Goal: Task Accomplishment & Management: Use online tool/utility

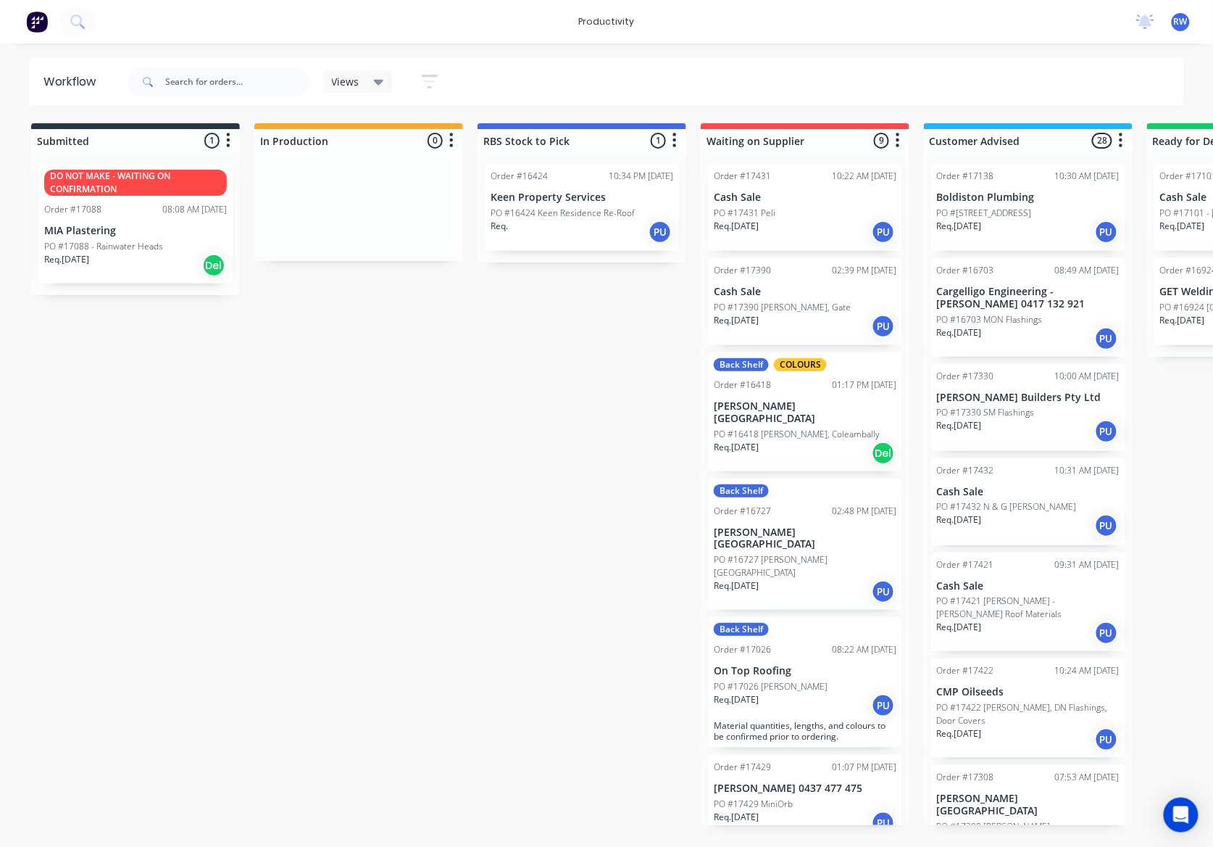
scroll to position [1825, 0]
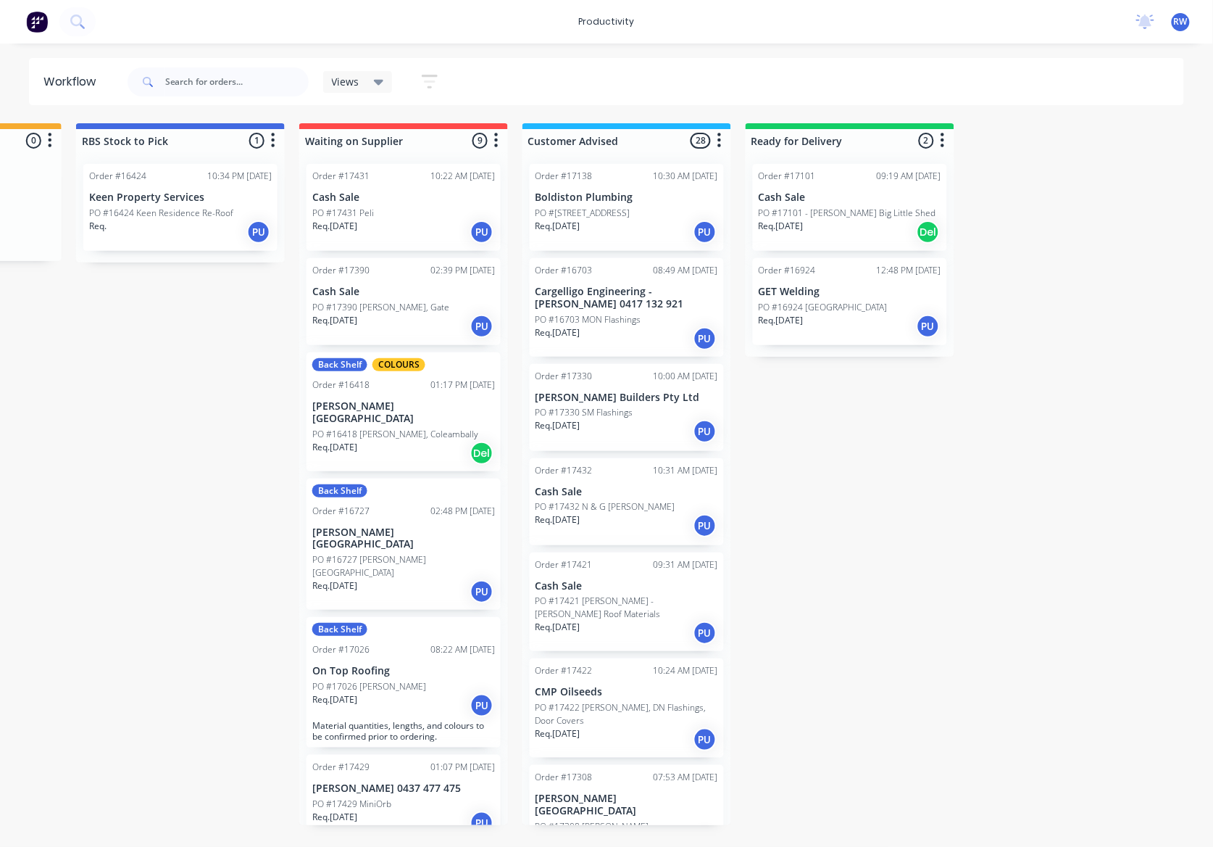
scroll to position [0, 425]
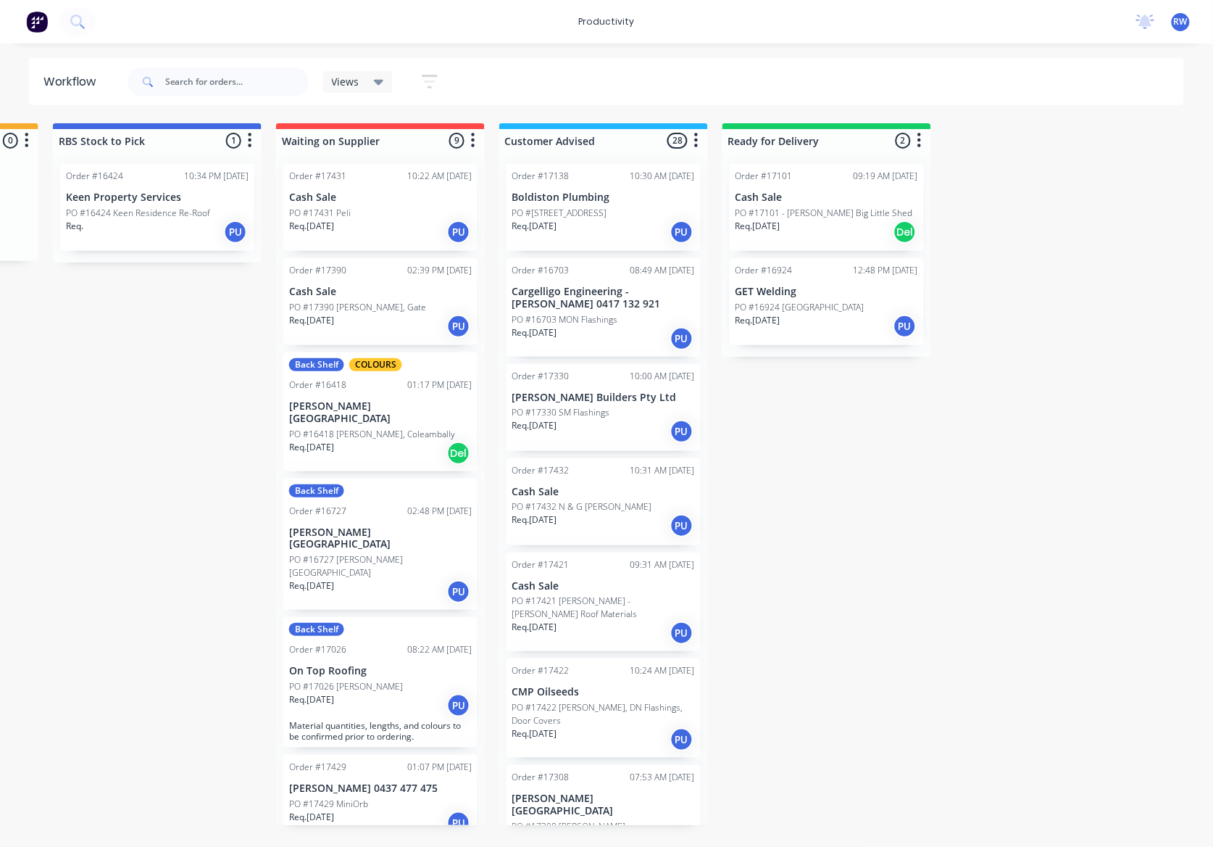
click at [841, 331] on div "Req. [DATE] PU" at bounding box center [827, 326] width 183 height 25
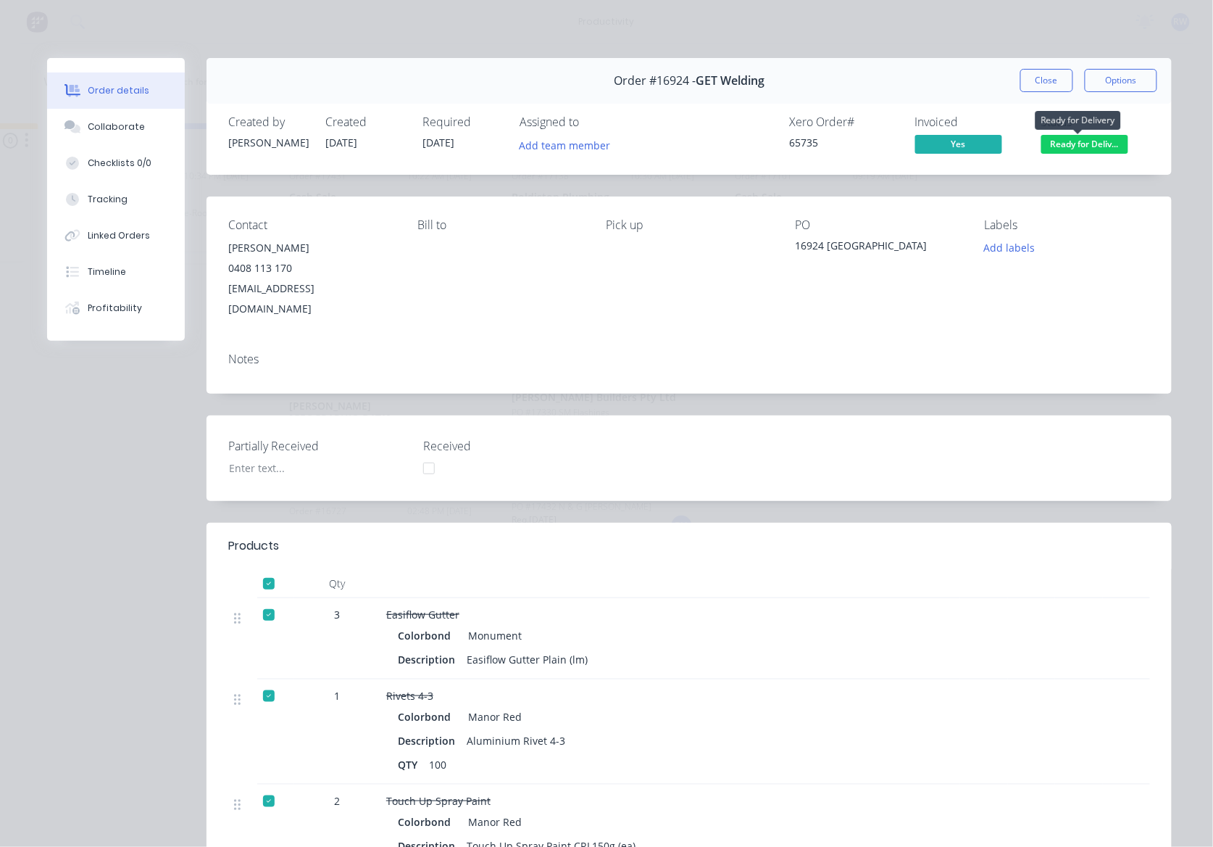
click at [1094, 140] on span "Ready for Deliv..." at bounding box center [1085, 144] width 87 height 18
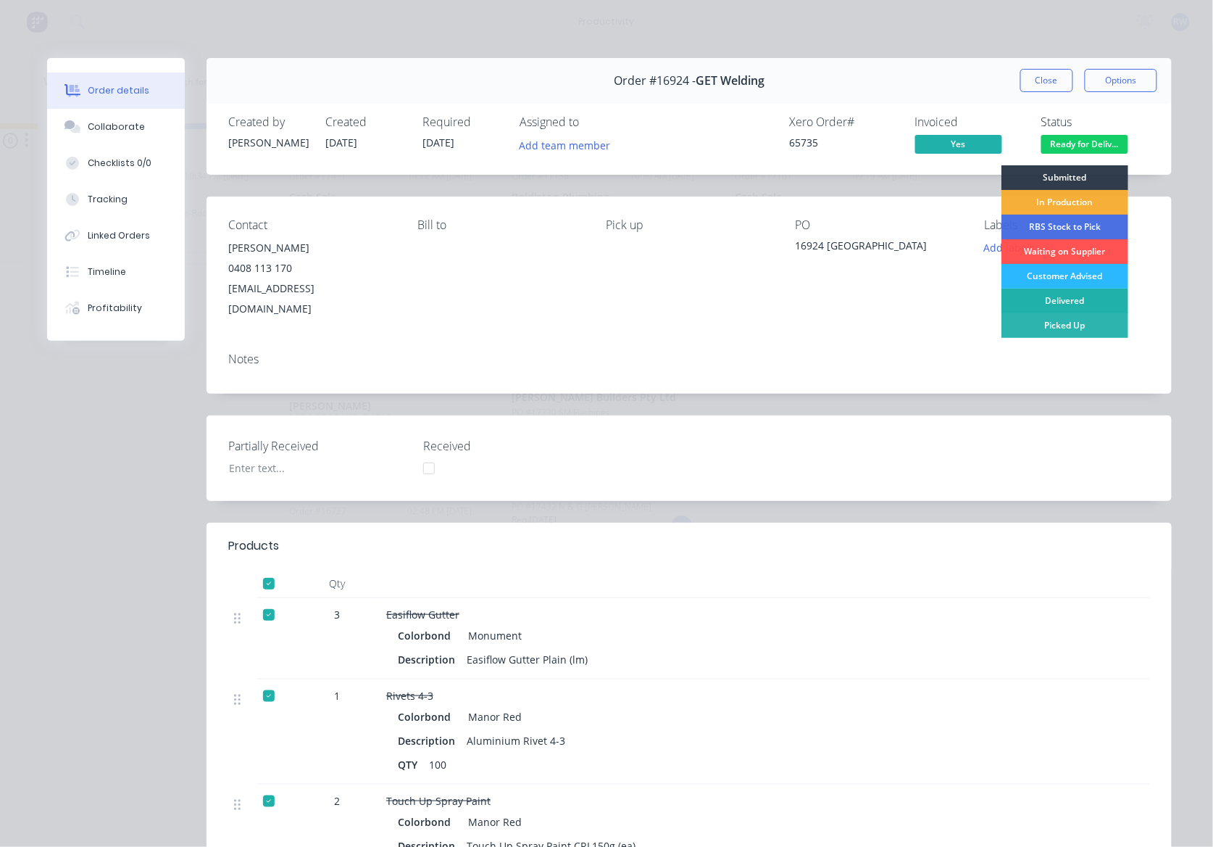
click at [1068, 302] on div "Delivered" at bounding box center [1065, 301] width 127 height 25
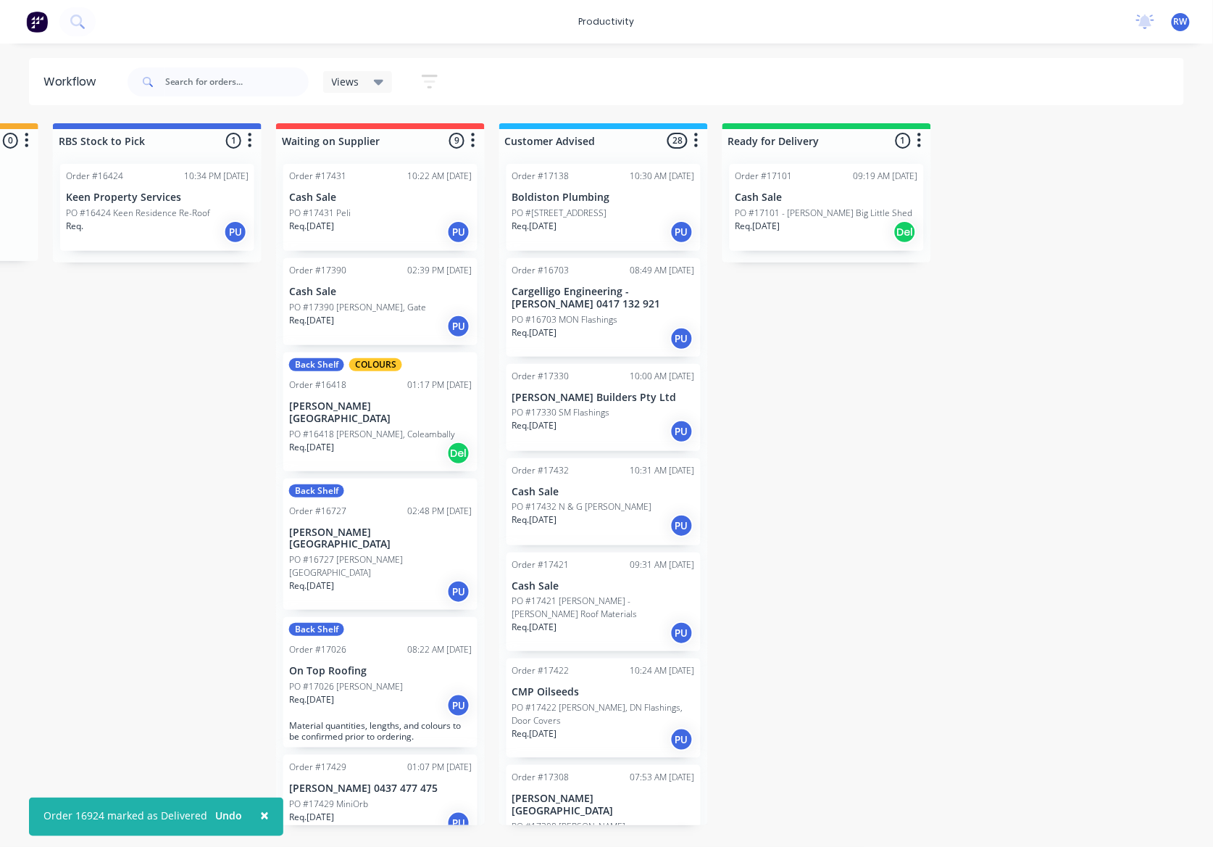
drag, startPoint x: 560, startPoint y: 845, endPoint x: 476, endPoint y: 847, distance: 83.4
click at [476, 760] on html "× Order 16924 marked as Delivered Undo productivity productivity Workflow Plann…" at bounding box center [181, 380] width 1213 height 760
click at [571, 701] on p "PO #17422 [PERSON_NAME], DN Flashings, Door Covers" at bounding box center [603, 714] width 183 height 26
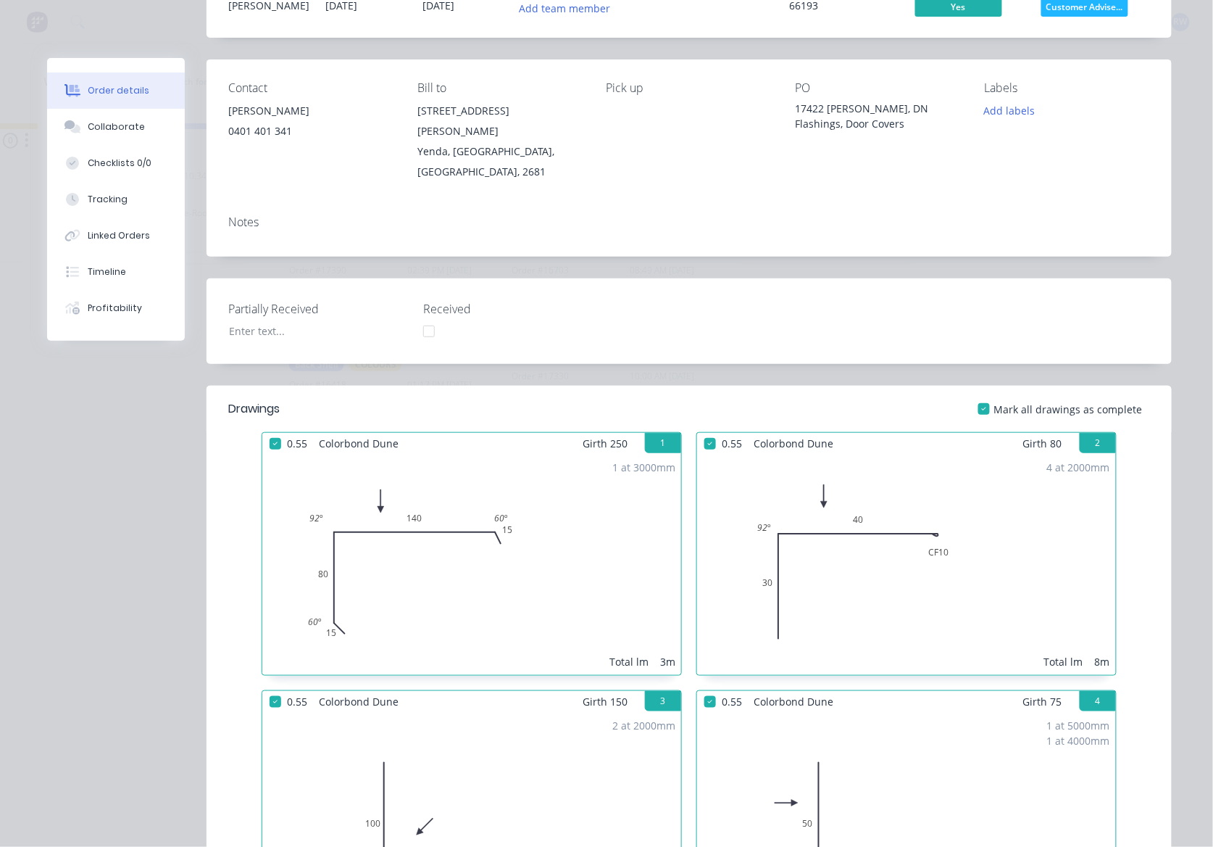
scroll to position [0, 0]
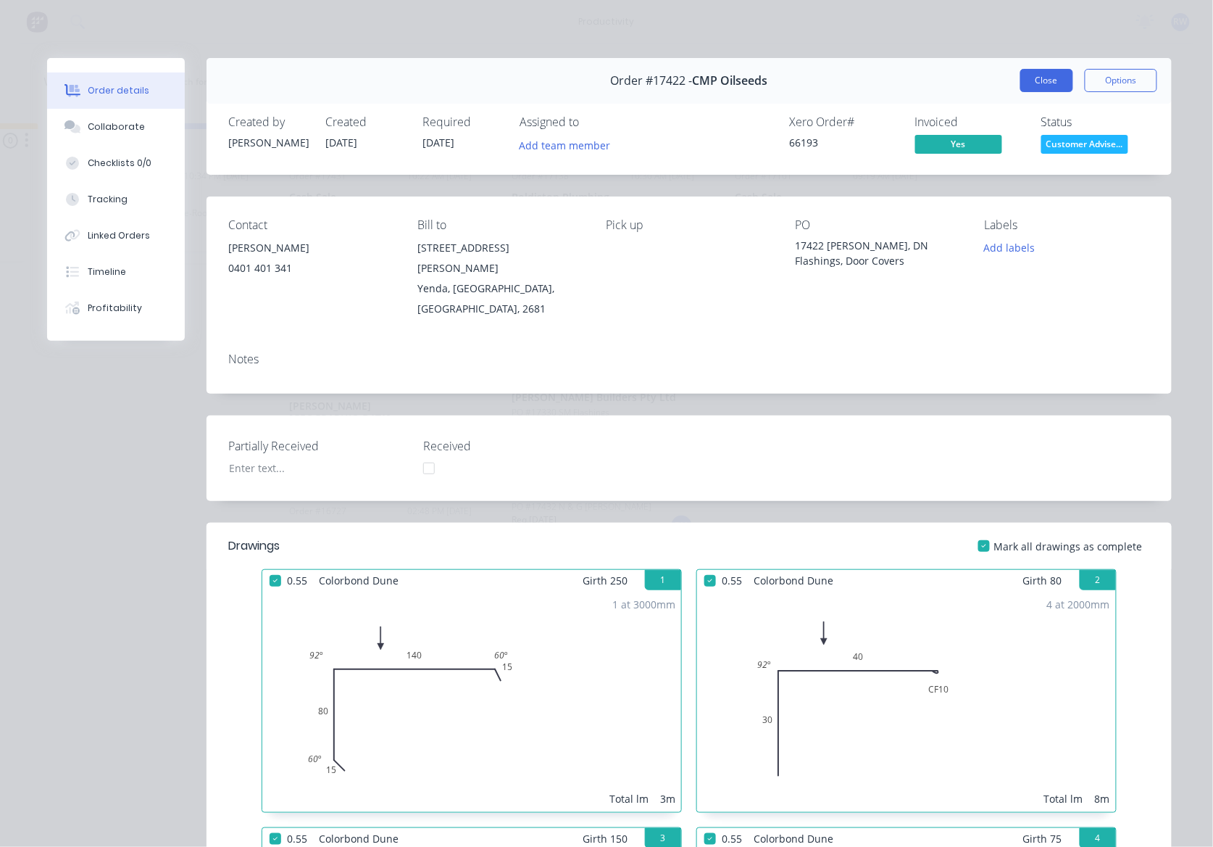
click at [1033, 74] on button "Close" at bounding box center [1047, 80] width 53 height 23
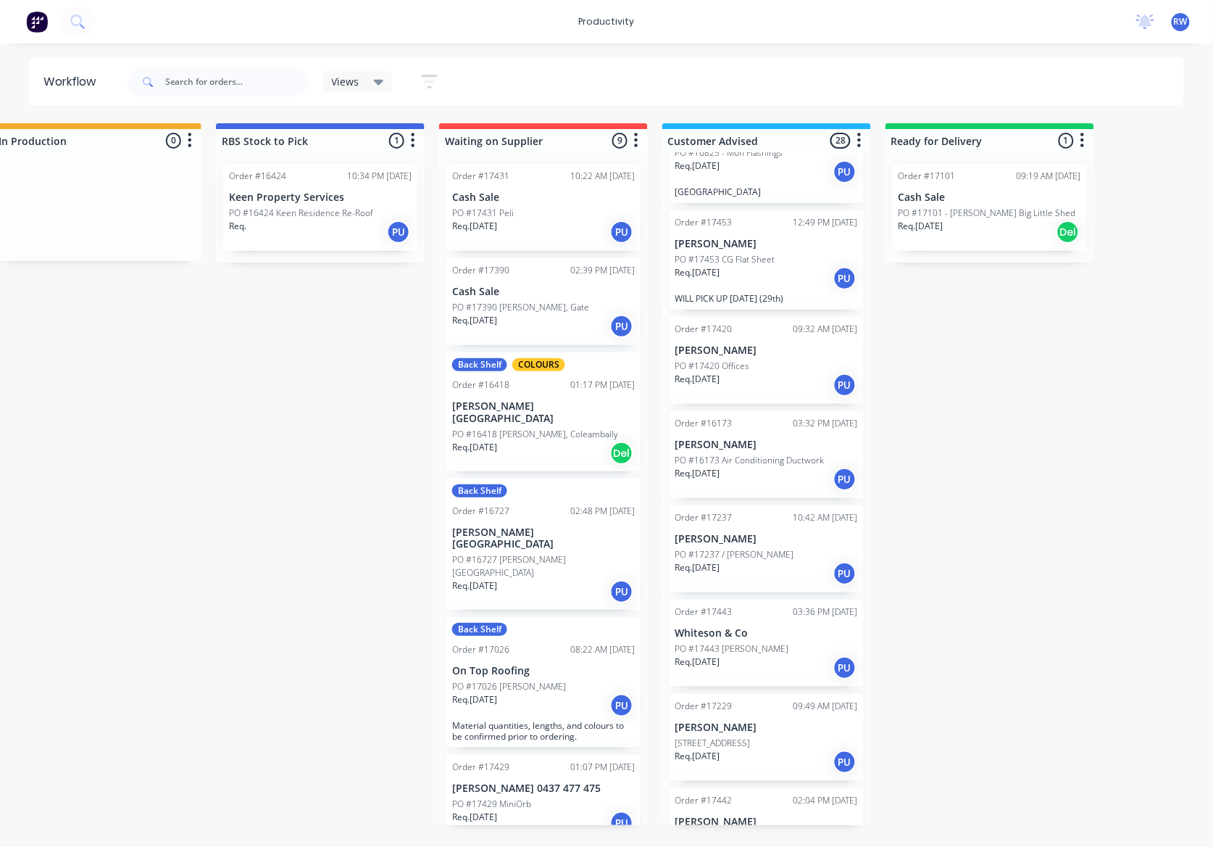
click at [552, 217] on div "PO #17431 Peli" at bounding box center [543, 213] width 183 height 13
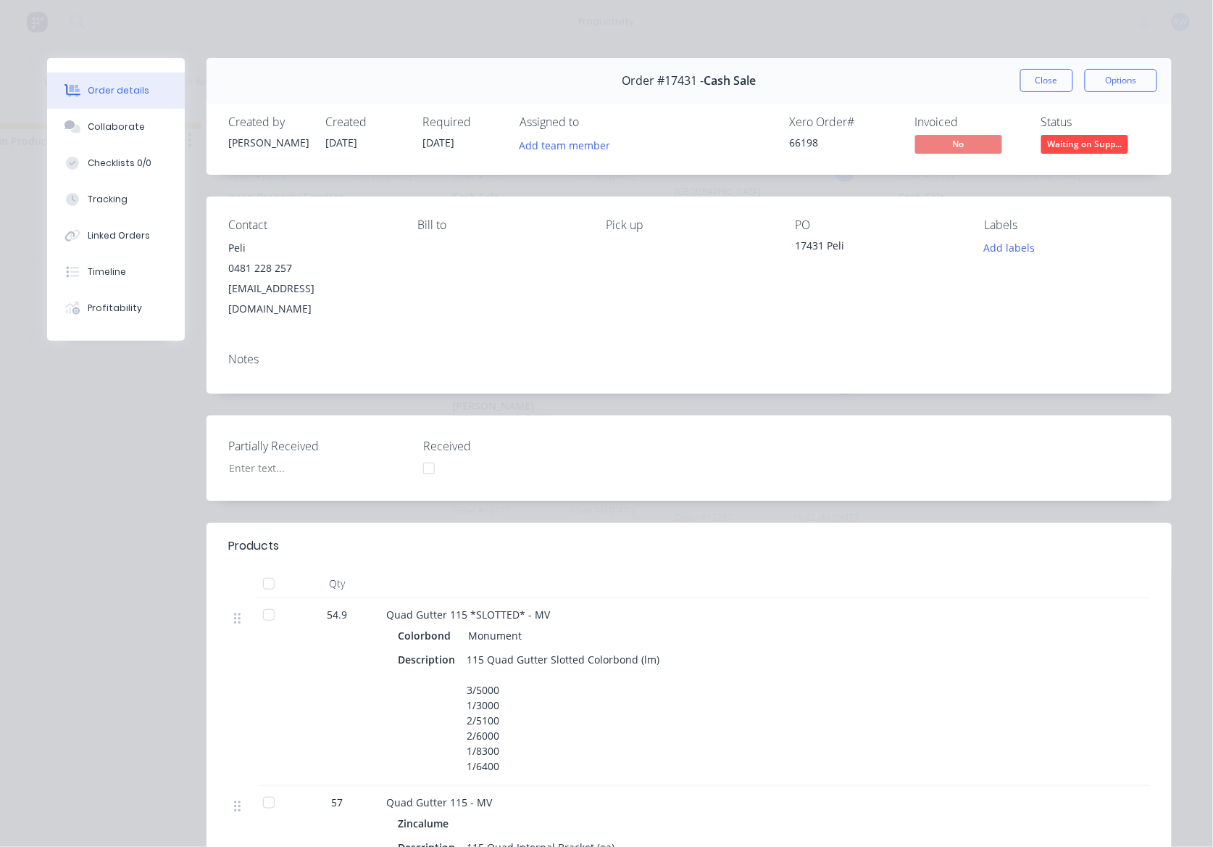
click at [1025, 81] on button "Close" at bounding box center [1047, 80] width 53 height 23
